Goal: Information Seeking & Learning: Learn about a topic

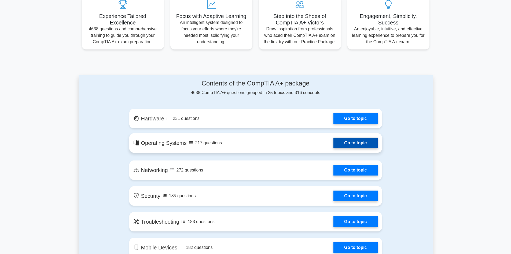
scroll to position [242, 0]
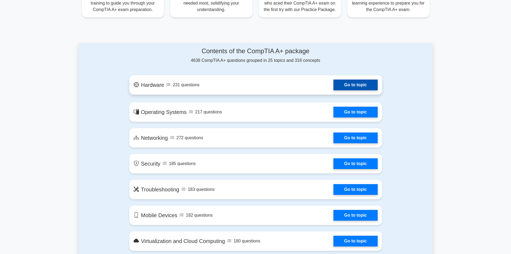
click at [348, 81] on link "Go to topic" at bounding box center [356, 84] width 44 height 11
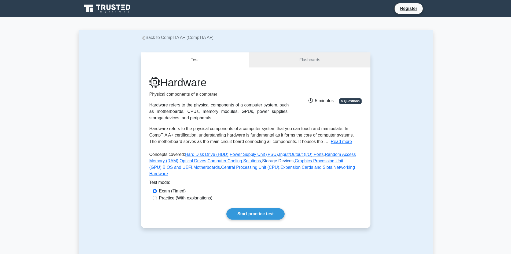
scroll to position [27, 0]
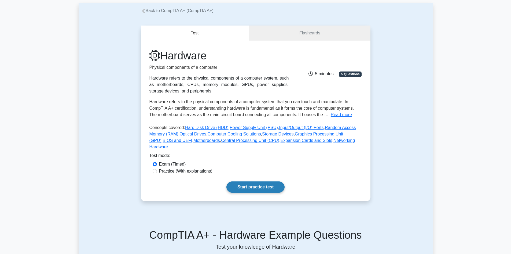
click at [253, 181] on link "Start practice test" at bounding box center [256, 186] width 58 height 11
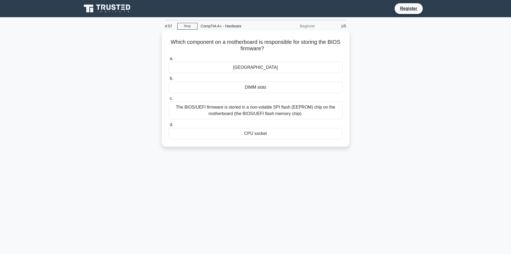
drag, startPoint x: 230, startPoint y: 43, endPoint x: 311, endPoint y: 53, distance: 80.9
click at [311, 53] on div "Which component on a motherboard is responsible for storing the BIOS firmware? …" at bounding box center [256, 88] width 184 height 112
click at [258, 112] on div "The BIOS/UEFI firmware is stored in a non-volatile SPI flash (EEPROM) chip on t…" at bounding box center [256, 110] width 174 height 18
click at [169, 100] on input "c. The BIOS/UEFI firmware is stored in a non-volatile SPI flash (EEPROM) chip o…" at bounding box center [169, 98] width 0 height 3
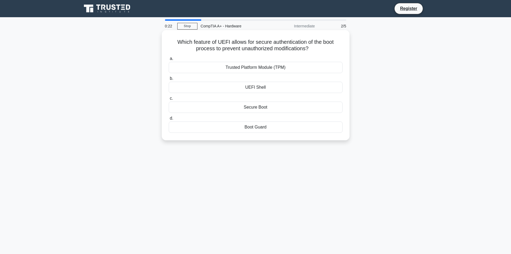
drag, startPoint x: 214, startPoint y: 39, endPoint x: 320, endPoint y: 51, distance: 106.1
click at [320, 51] on h5 "Which feature of UEFI allows for secure authentication of the boot process to p…" at bounding box center [255, 45] width 175 height 13
click at [247, 87] on div "UEFI Shell" at bounding box center [256, 87] width 174 height 11
click at [169, 80] on input "b. UEFI Shell" at bounding box center [169, 78] width 0 height 3
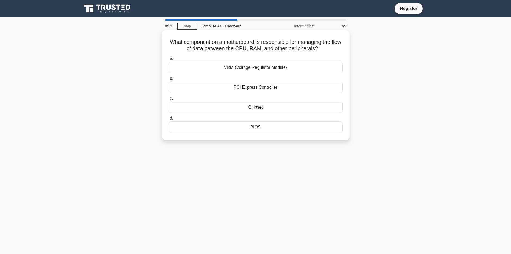
click at [255, 128] on div "BIOS" at bounding box center [256, 126] width 174 height 11
click at [169, 120] on input "d. BIOS" at bounding box center [169, 117] width 0 height 3
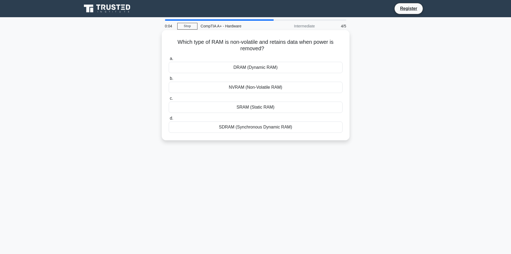
click at [283, 67] on div "DRAM (Dynamic RAM)" at bounding box center [256, 67] width 174 height 11
click at [169, 60] on input "a. DRAM (Dynamic RAM)" at bounding box center [169, 58] width 0 height 3
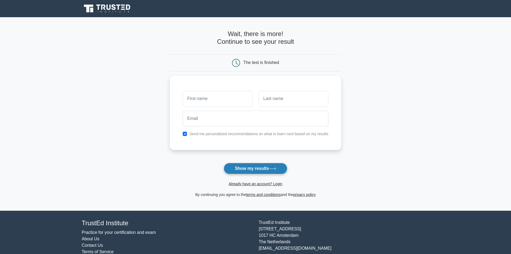
click at [249, 171] on button "Show my results" at bounding box center [255, 168] width 63 height 11
click at [227, 102] on input "text" at bounding box center [218, 97] width 70 height 16
type input "[PERSON_NAME]"
click at [274, 96] on input "text" at bounding box center [294, 97] width 70 height 16
type input "SIDHU"
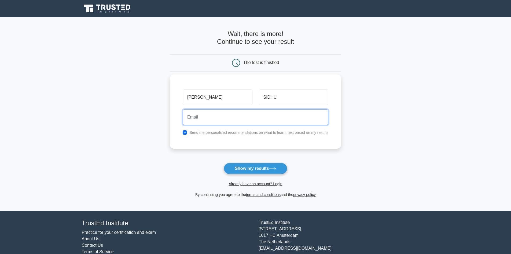
click at [231, 123] on input "email" at bounding box center [256, 117] width 146 height 16
type input "[EMAIL_ADDRESS][DOMAIN_NAME]"
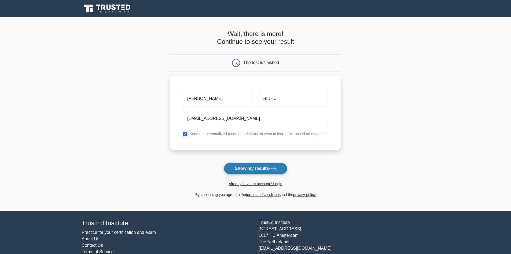
click at [247, 166] on button "Show my results" at bounding box center [255, 168] width 63 height 11
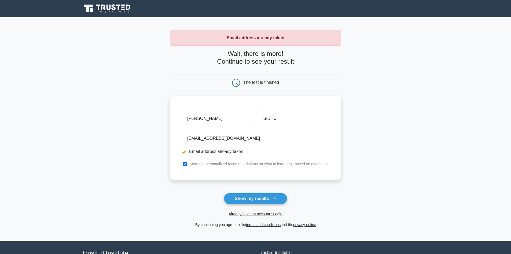
drag, startPoint x: 226, startPoint y: 52, endPoint x: 295, endPoint y: 61, distance: 69.5
click at [295, 61] on h4 "Wait, there is more! Continue to see your result" at bounding box center [255, 58] width 171 height 16
click at [261, 203] on button "Show my results" at bounding box center [255, 198] width 63 height 11
